Goal: Information Seeking & Learning: Learn about a topic

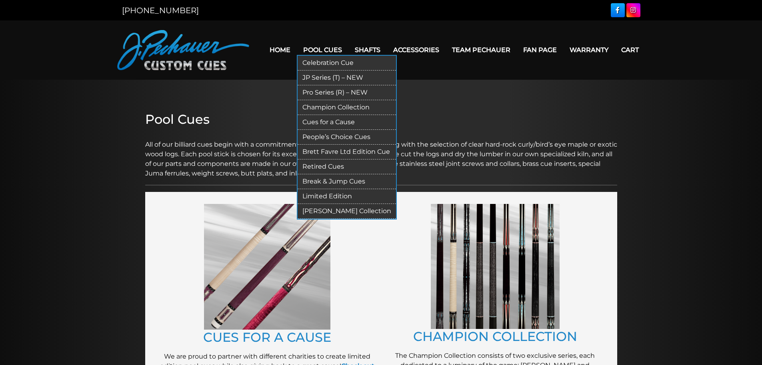
click at [333, 134] on link "People’s Choice Cues" at bounding box center [347, 137] width 98 height 15
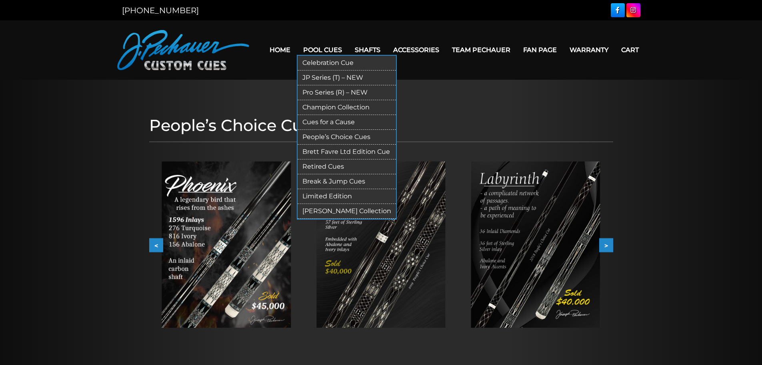
click at [327, 53] on link "Pool Cues" at bounding box center [323, 50] width 52 height 20
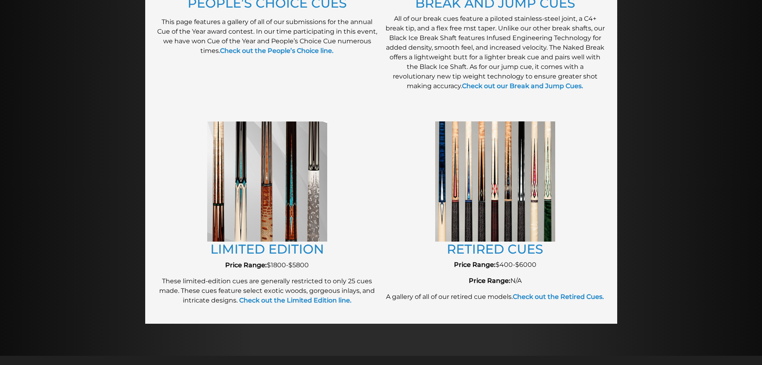
scroll to position [804, 0]
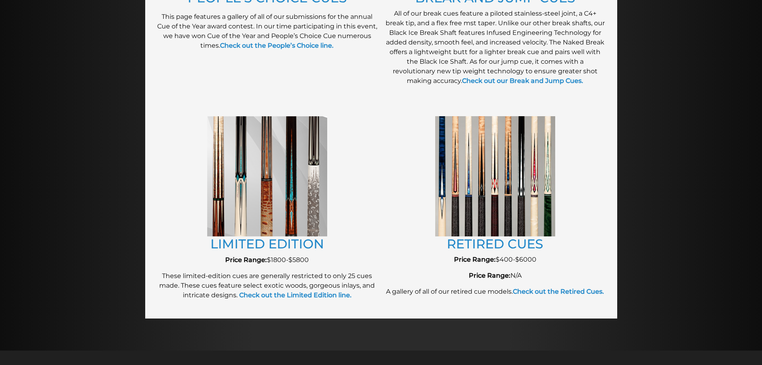
click at [489, 204] on img at bounding box center [495, 176] width 120 height 120
click at [493, 243] on link "RETIRED CUES" at bounding box center [495, 244] width 96 height 16
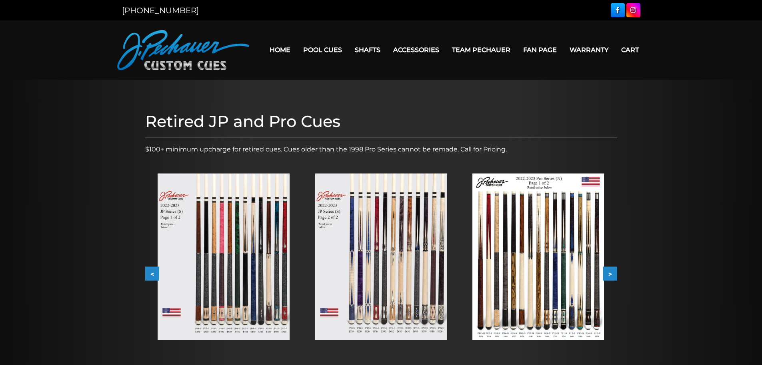
click at [611, 270] on button ">" at bounding box center [610, 274] width 14 height 14
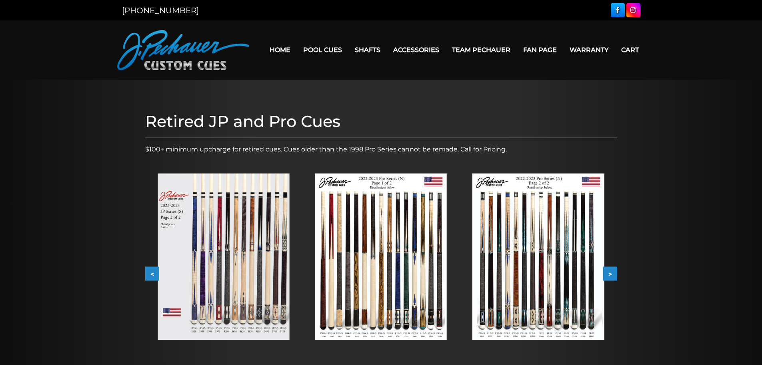
click at [615, 273] on button ">" at bounding box center [610, 274] width 14 height 14
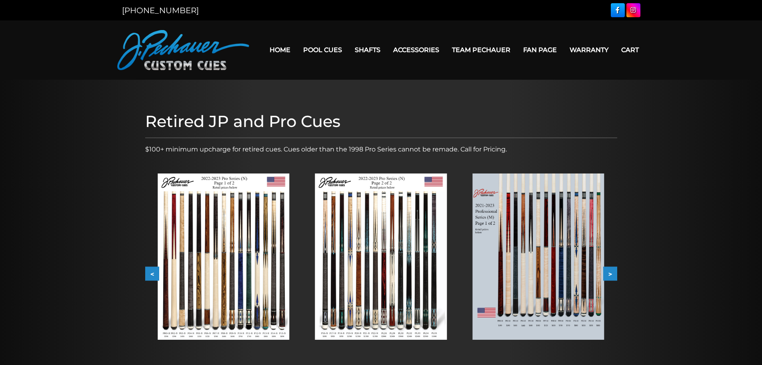
click at [615, 273] on button ">" at bounding box center [610, 274] width 14 height 14
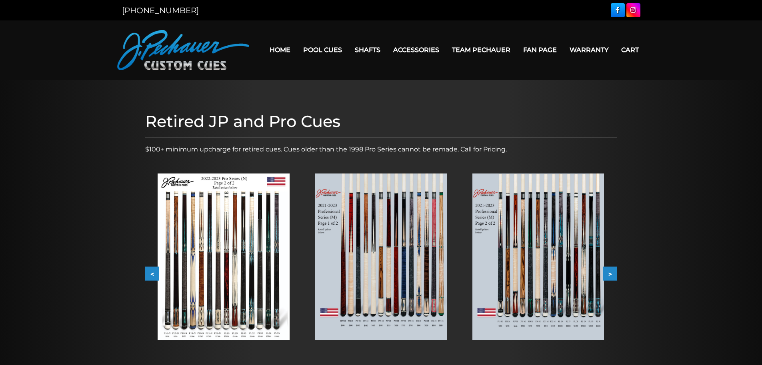
click at [615, 273] on button ">" at bounding box center [610, 274] width 14 height 14
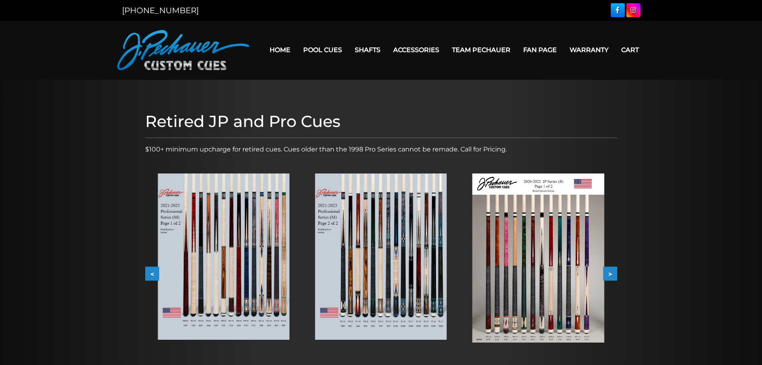
click at [613, 272] on button ">" at bounding box center [610, 274] width 14 height 14
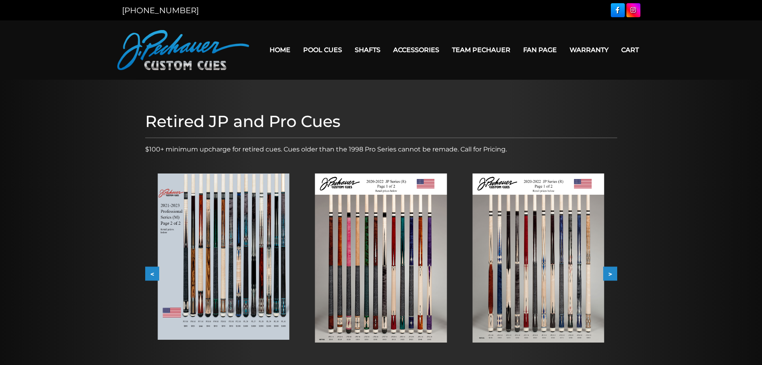
click at [614, 273] on button ">" at bounding box center [610, 274] width 14 height 14
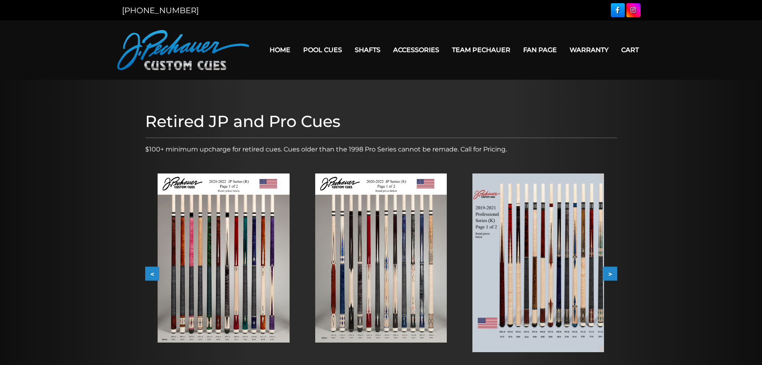
click at [614, 273] on button ">" at bounding box center [610, 274] width 14 height 14
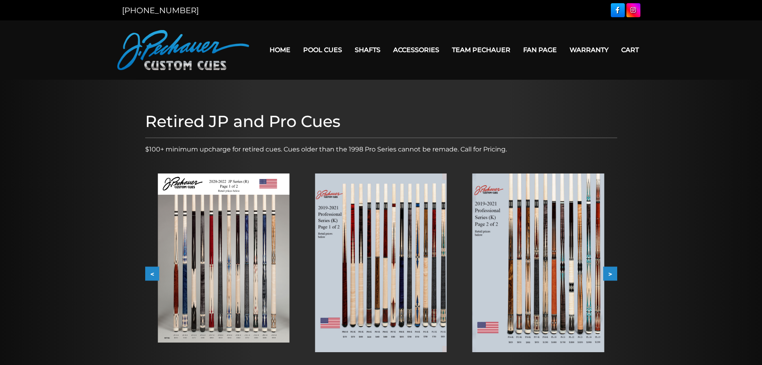
click at [406, 256] on img at bounding box center [381, 262] width 132 height 178
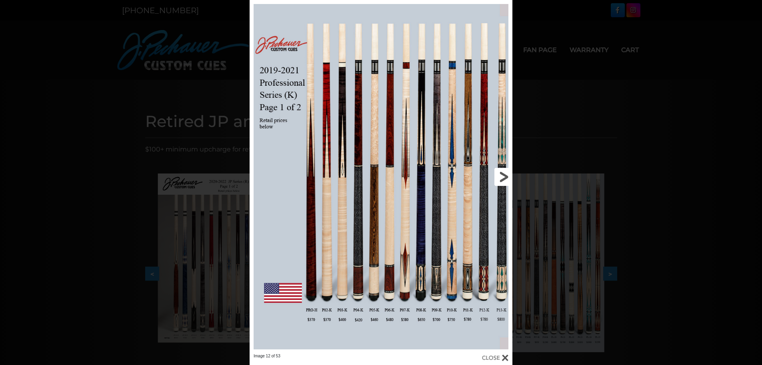
click at [499, 178] on link at bounding box center [453, 176] width 118 height 353
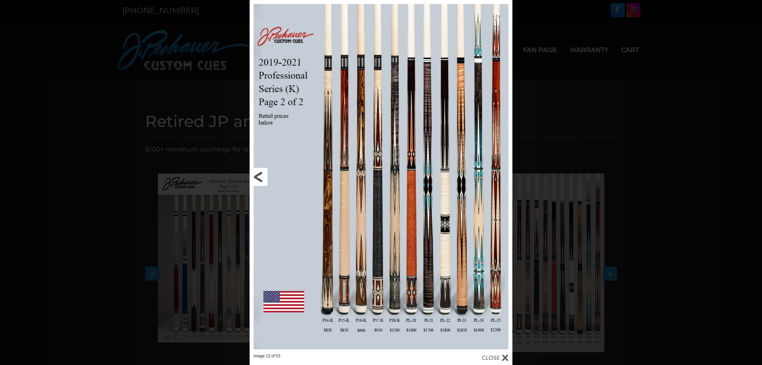
click at [264, 175] on link at bounding box center [309, 176] width 118 height 353
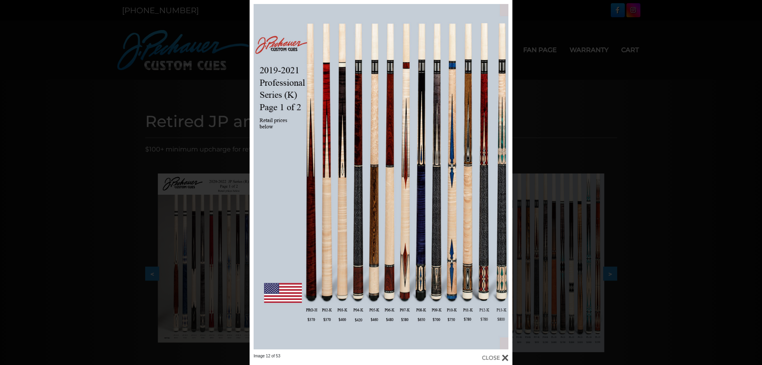
click at [505, 356] on div at bounding box center [495, 357] width 26 height 9
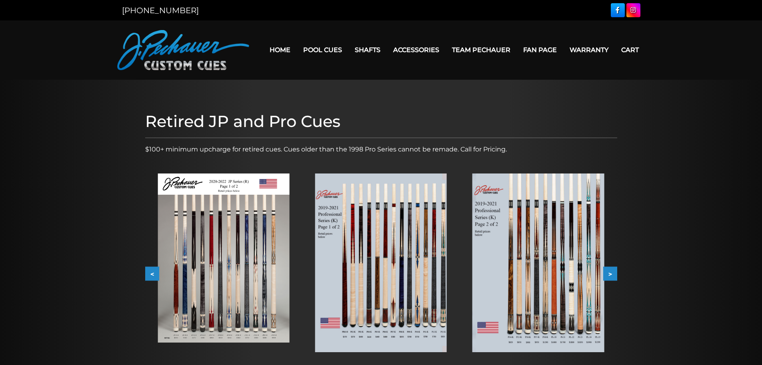
click at [609, 272] on button ">" at bounding box center [610, 274] width 14 height 14
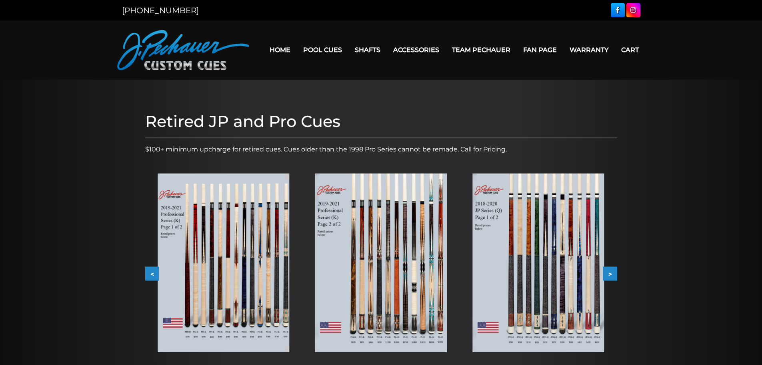
click at [609, 272] on button ">" at bounding box center [610, 274] width 14 height 14
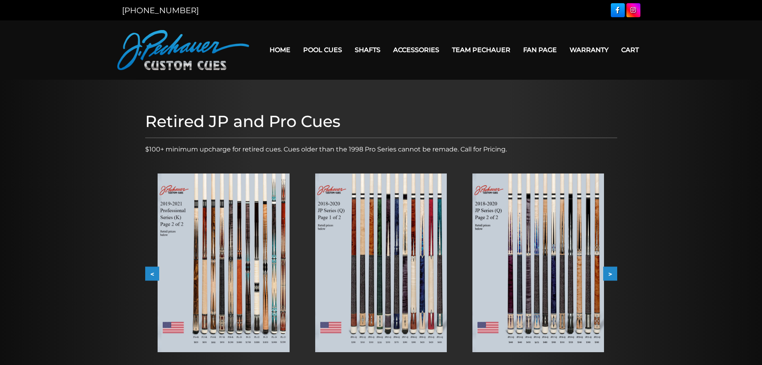
click at [383, 295] on img at bounding box center [381, 262] width 132 height 178
